Goal: Find specific page/section

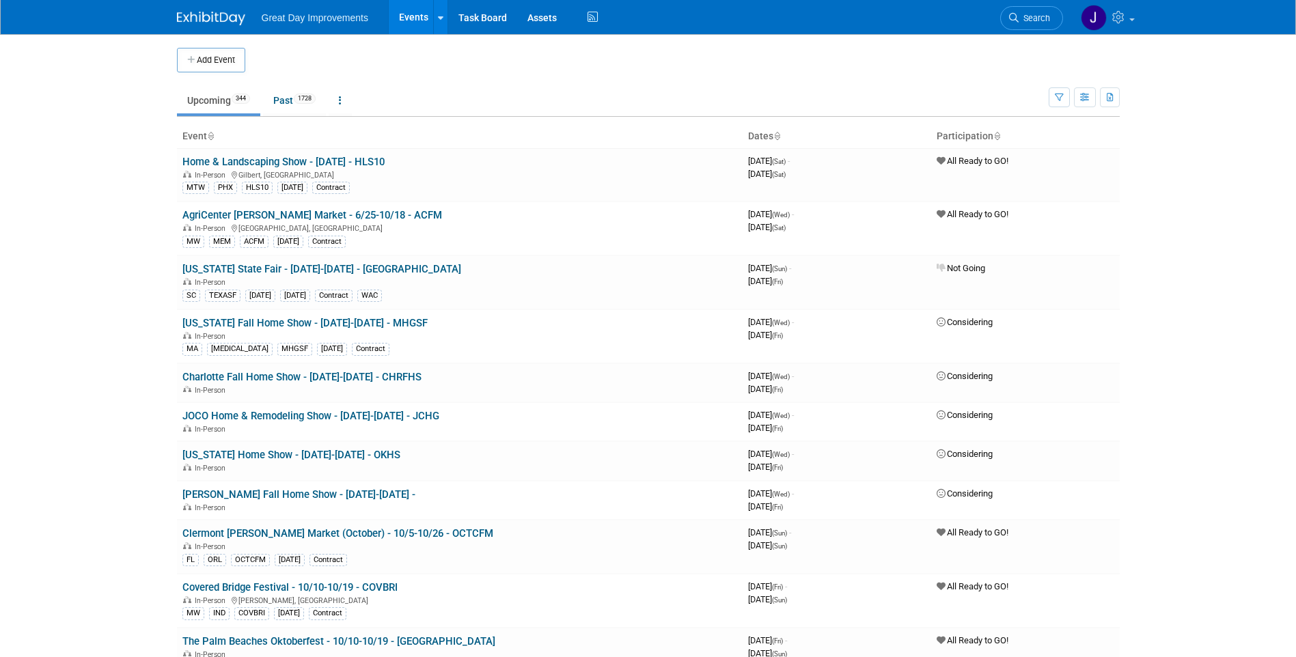
click at [1025, 15] on span "Search" at bounding box center [1034, 18] width 31 height 10
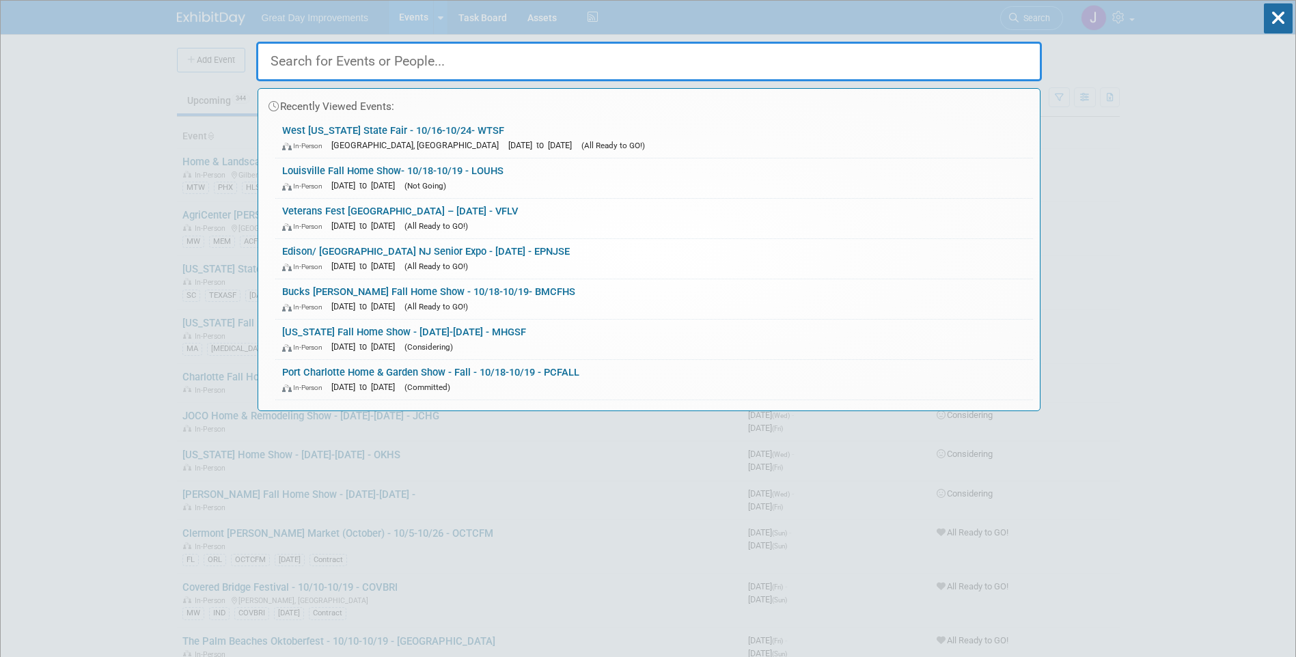
paste input "HOLDM"
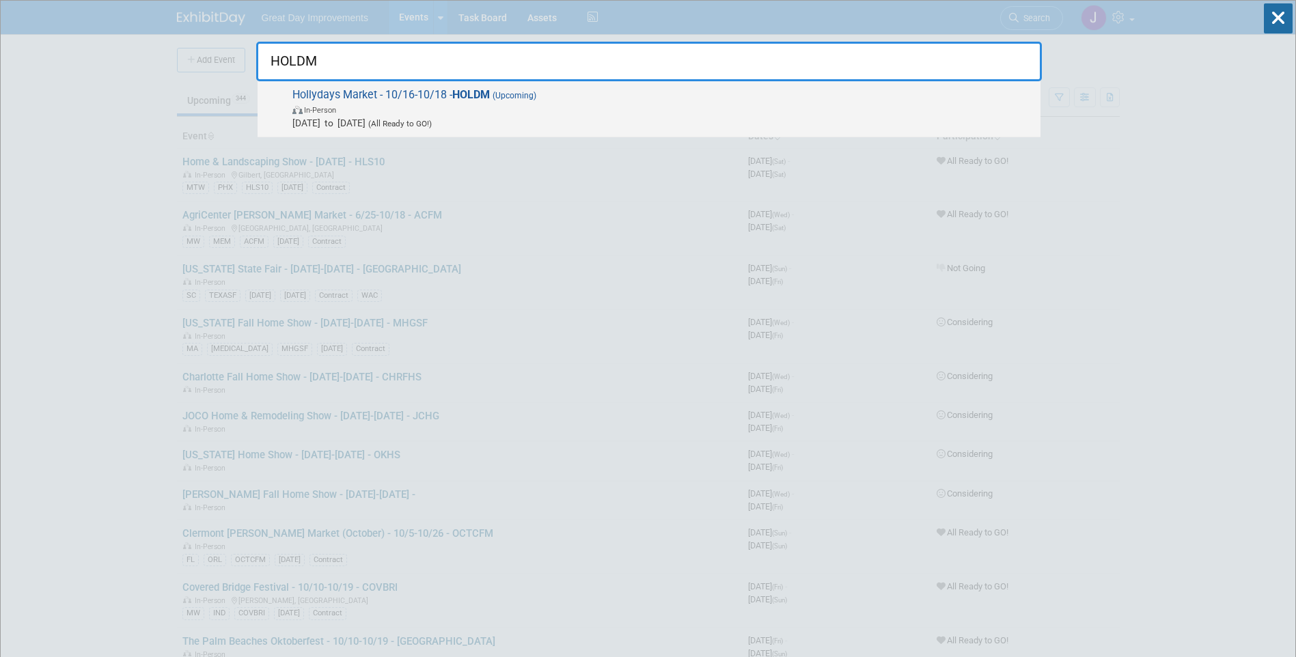
type input "HOLDM"
click at [357, 111] on span "In-Person" at bounding box center [664, 110] width 742 height 14
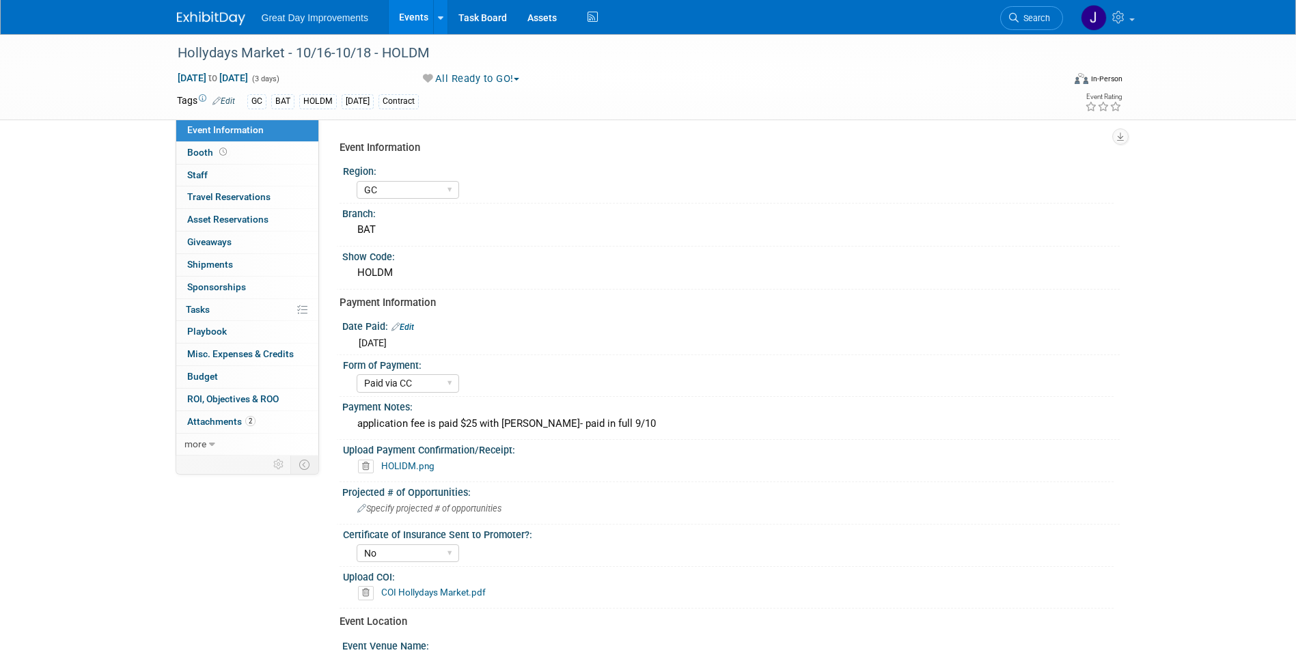
select select "GC"
select select "Paid via CC"
select select "No"
